Goal: Task Accomplishment & Management: Manage account settings

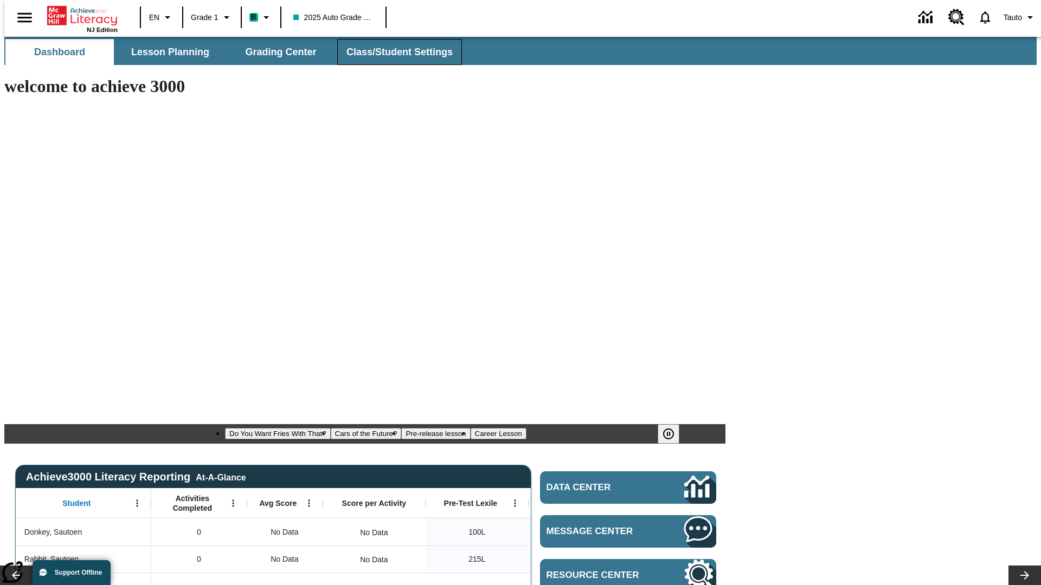
click at [394, 52] on span "Class/Student Settings" at bounding box center [399, 52] width 106 height 12
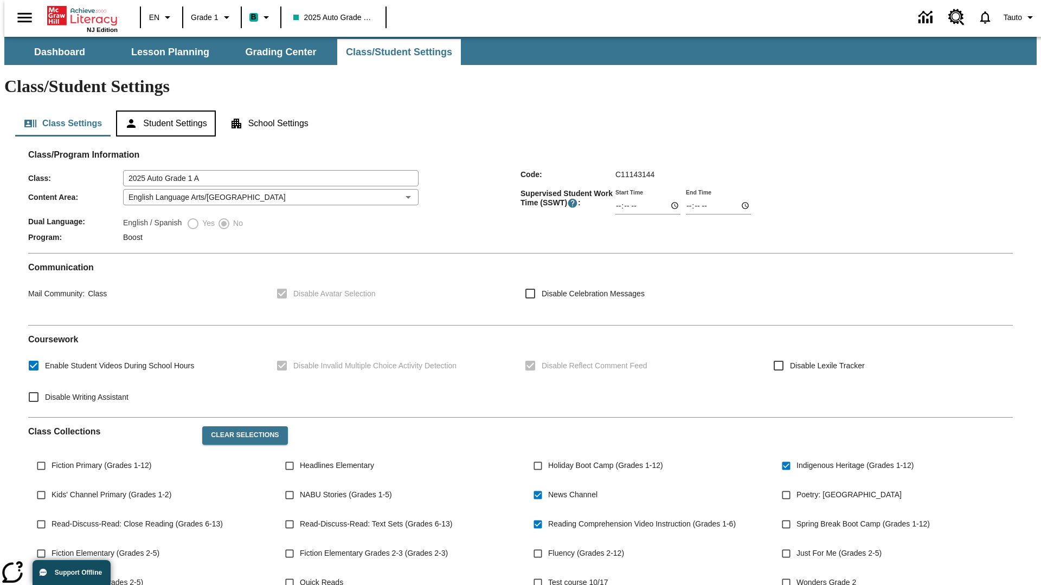
click at [163, 111] on button "Student Settings" at bounding box center [165, 124] width 99 height 26
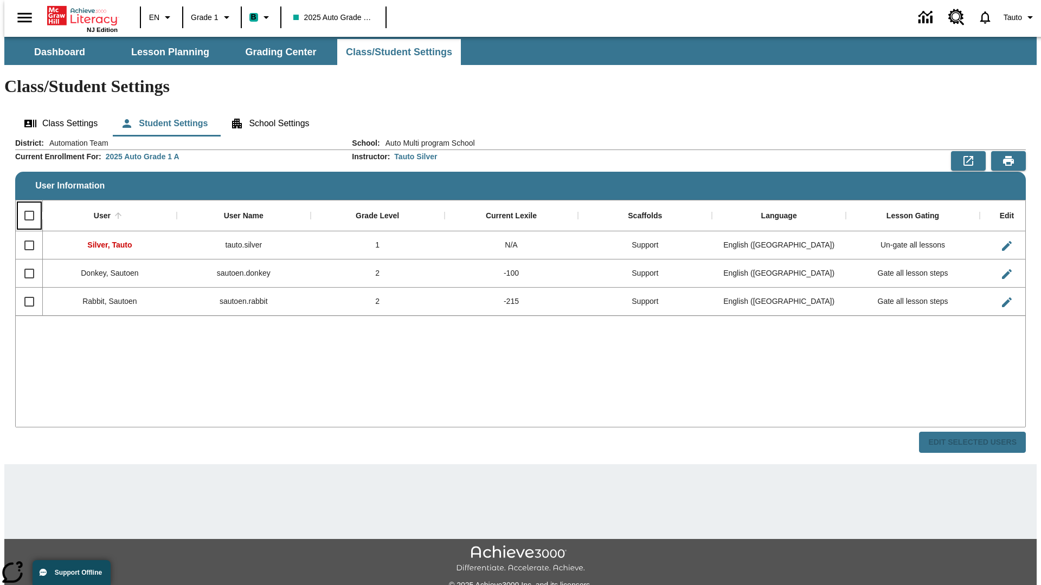
click at [24, 204] on input "Select all rows" at bounding box center [29, 215] width 23 height 23
checkbox input "true"
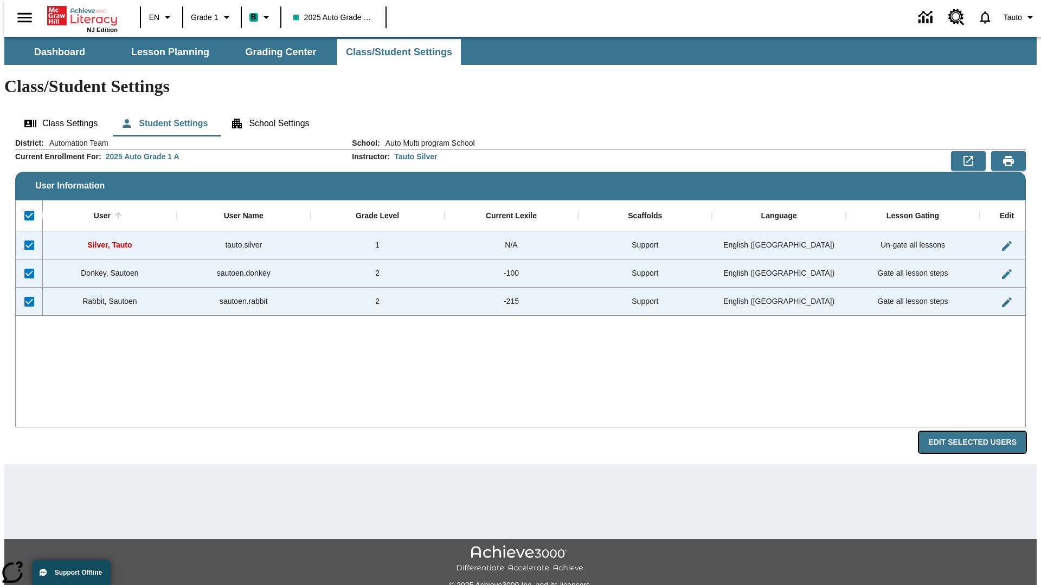
click at [981, 432] on button "Edit Selected Users" at bounding box center [972, 442] width 107 height 21
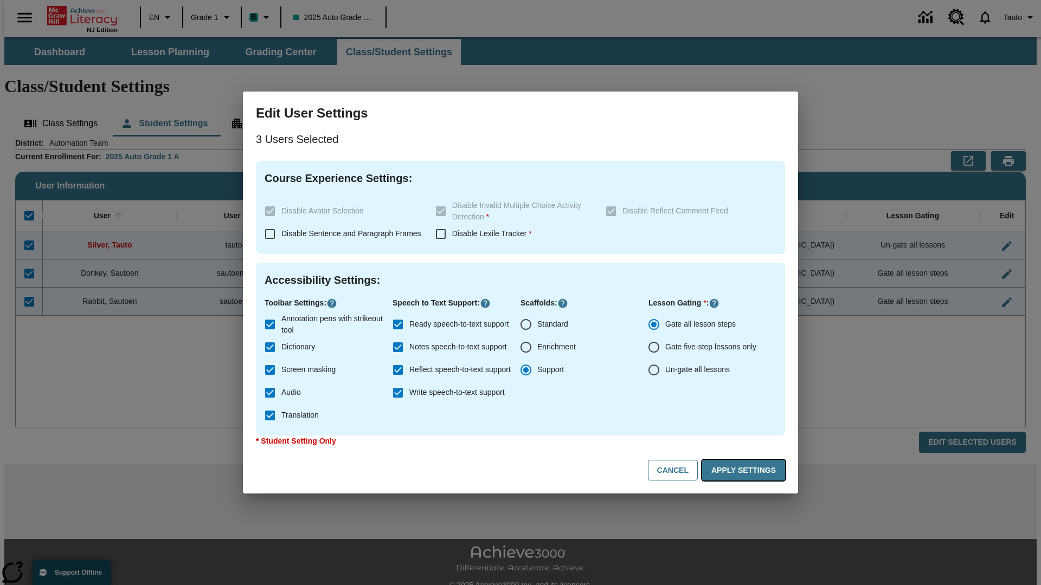
click at [745, 471] on button "Apply Settings" at bounding box center [743, 470] width 83 height 21
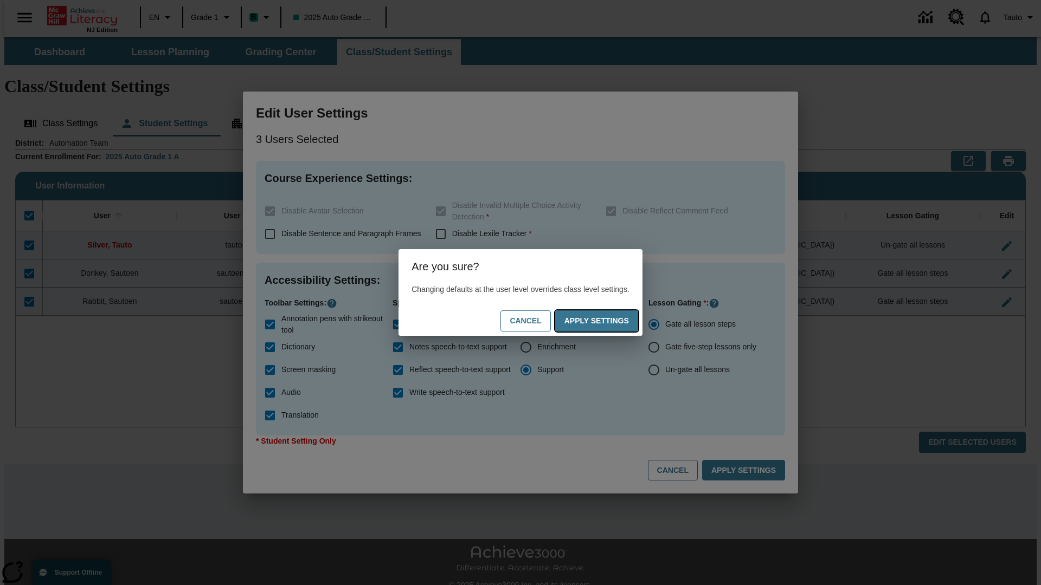
click at [607, 321] on button "Apply Settings" at bounding box center [596, 321] width 83 height 21
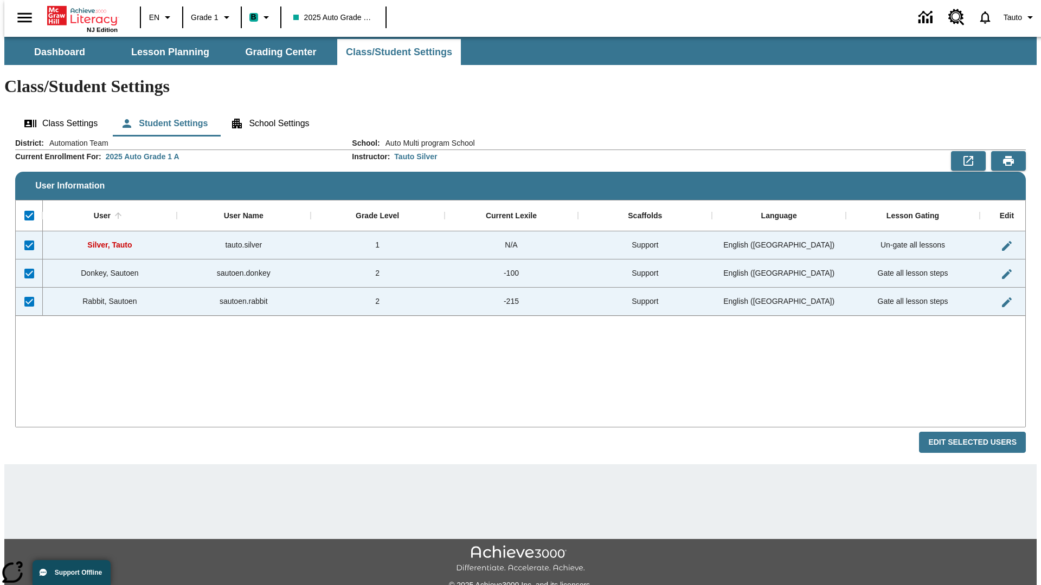
checkbox input "false"
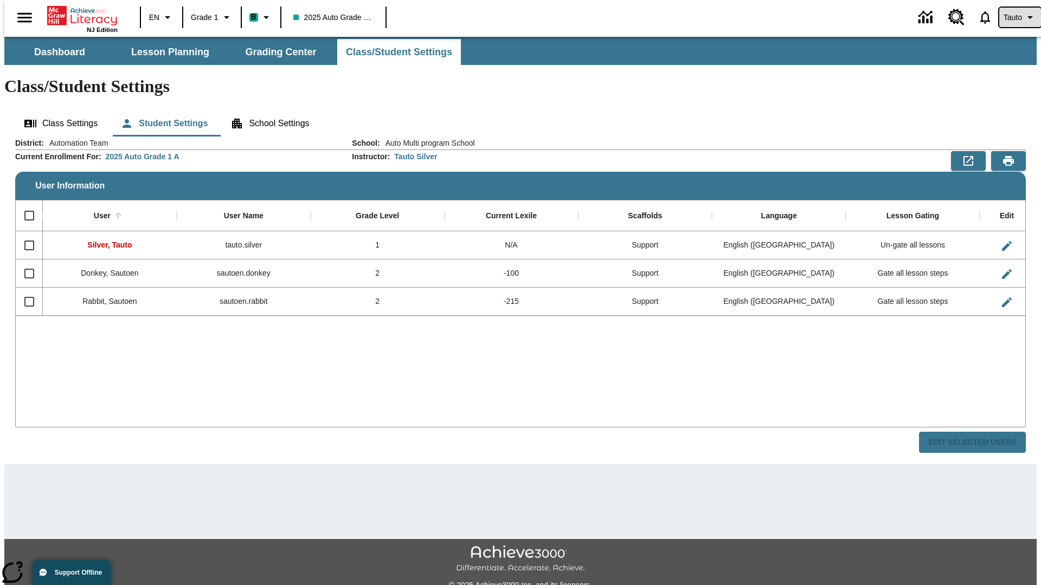
click at [1014, 17] on span "Tauto" at bounding box center [1012, 17] width 18 height 11
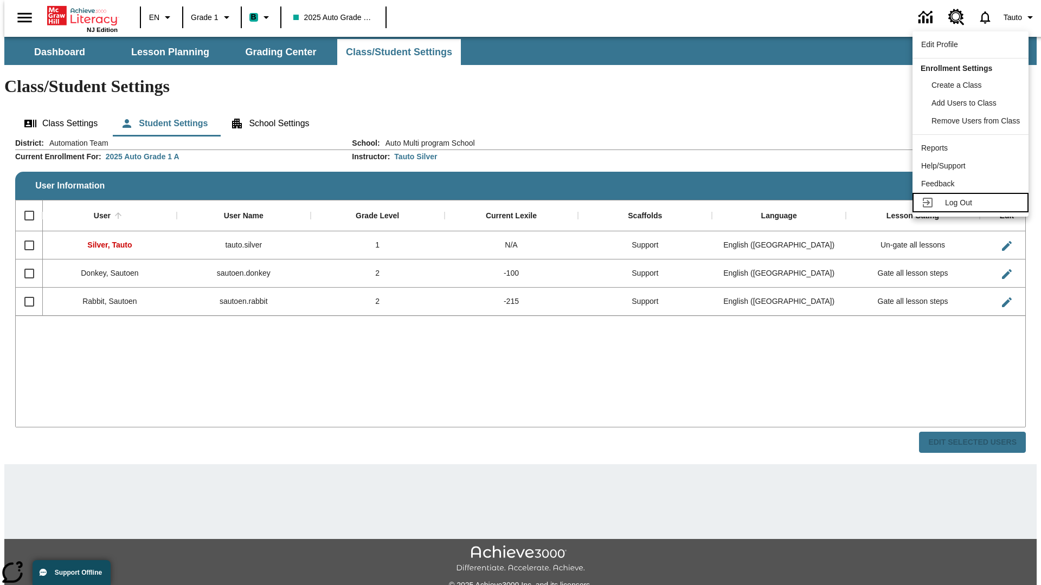
click at [972, 203] on span "Log Out" at bounding box center [958, 202] width 27 height 9
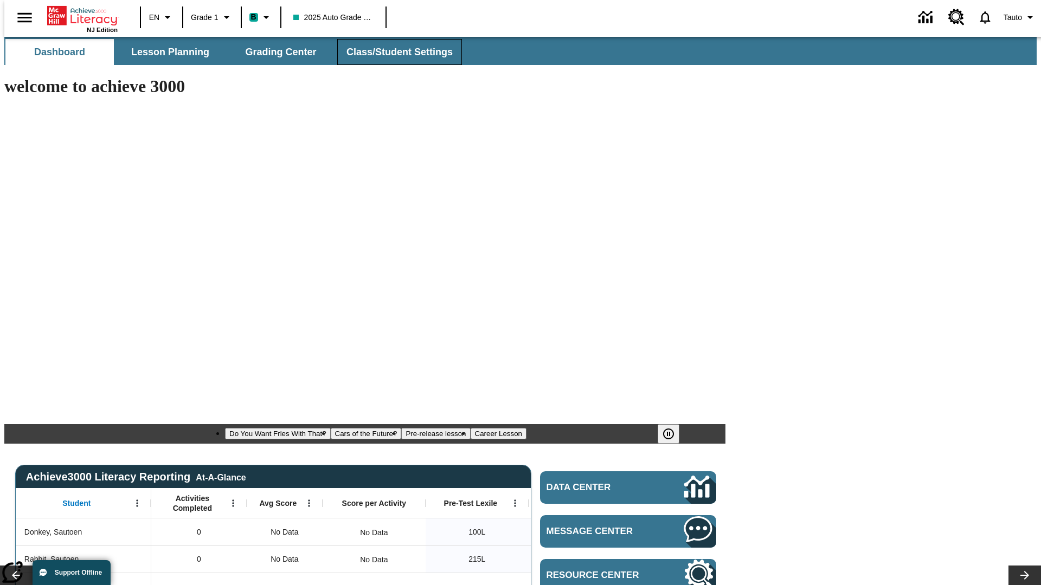
click at [394, 52] on span "Class/Student Settings" at bounding box center [399, 52] width 106 height 12
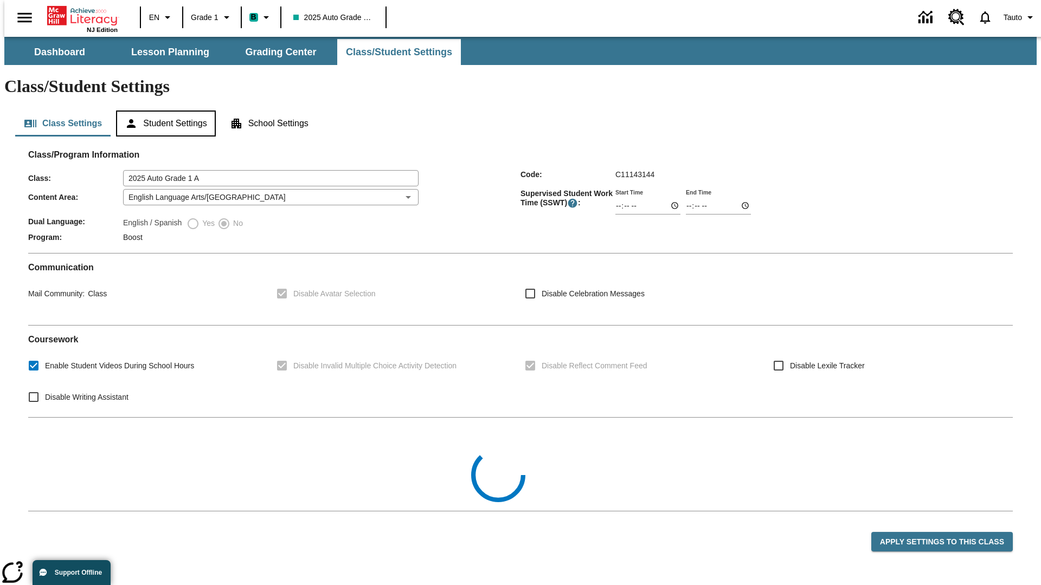
click at [163, 111] on button "Student Settings" at bounding box center [165, 124] width 99 height 26
